Goal: Navigation & Orientation: Find specific page/section

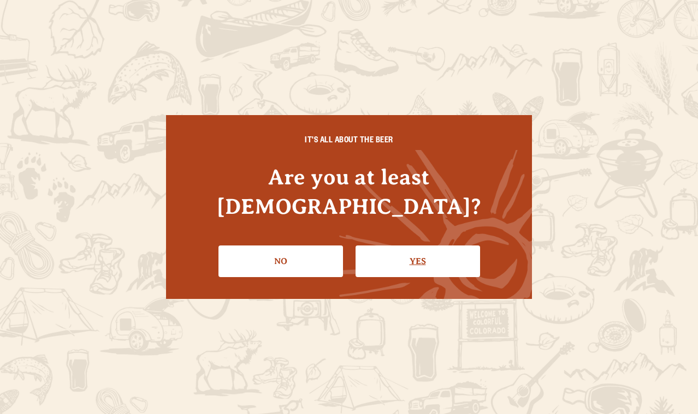
click at [414, 248] on link "Yes" at bounding box center [417, 262] width 124 height 32
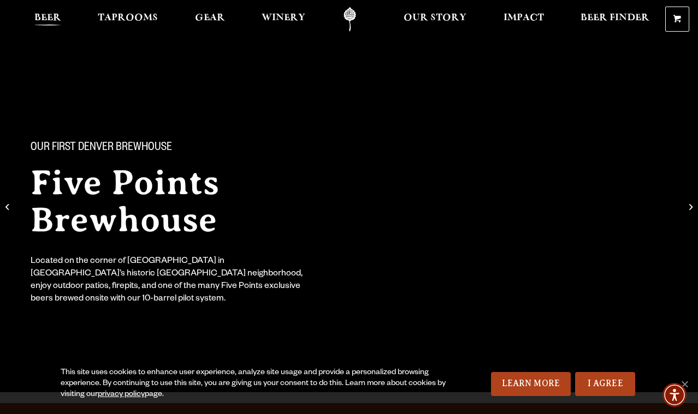
click at [52, 13] on link "Beer" at bounding box center [47, 19] width 41 height 25
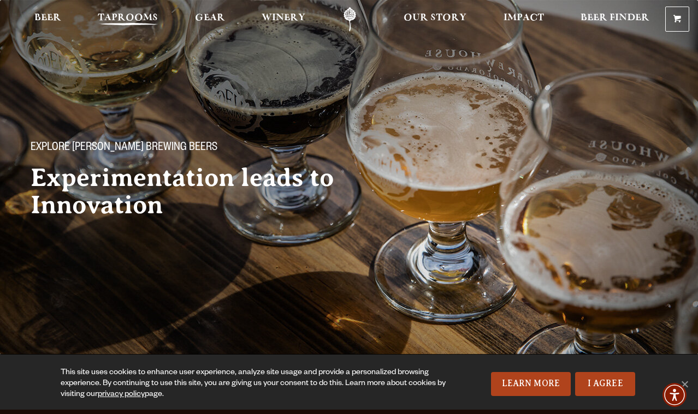
click at [118, 16] on span "Taprooms" at bounding box center [128, 18] width 60 height 9
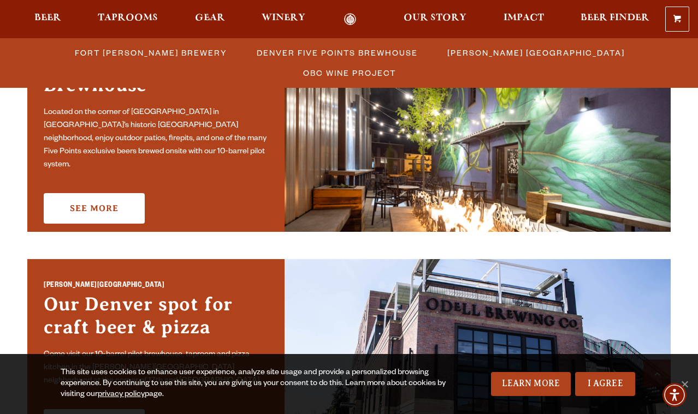
scroll to position [610, 0]
click at [107, 195] on link "See More" at bounding box center [94, 208] width 101 height 31
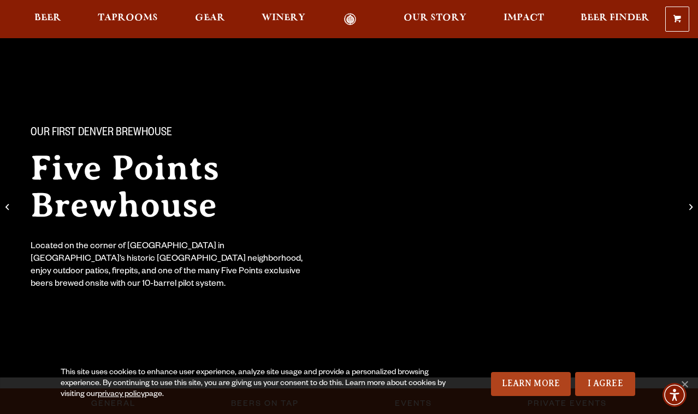
scroll to position [21, 0]
